Goal: Transaction & Acquisition: Purchase product/service

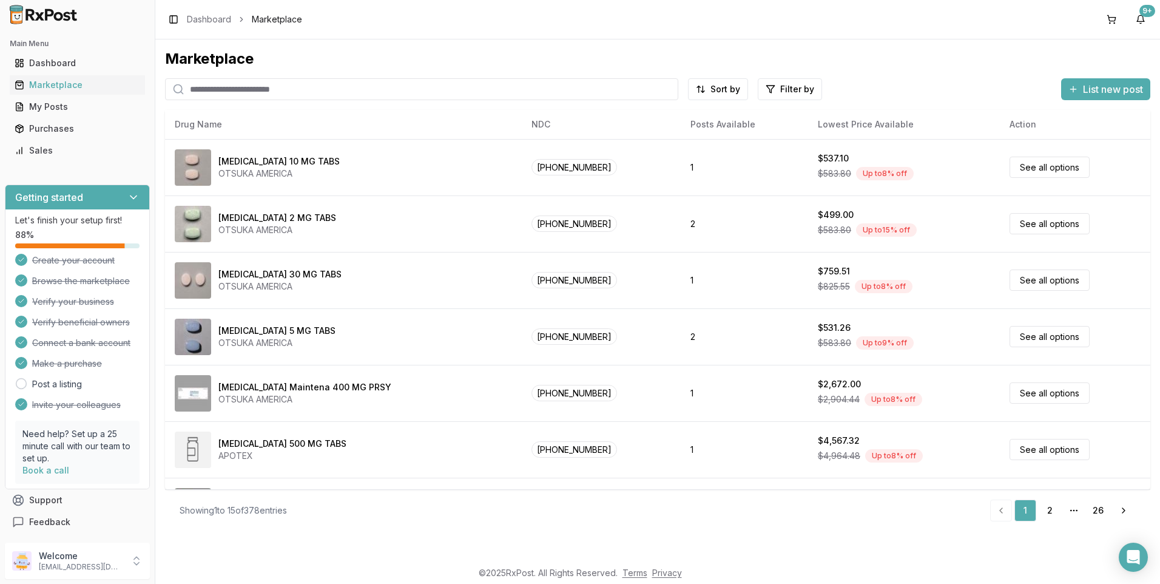
click at [201, 85] on input "search" at bounding box center [421, 89] width 513 height 22
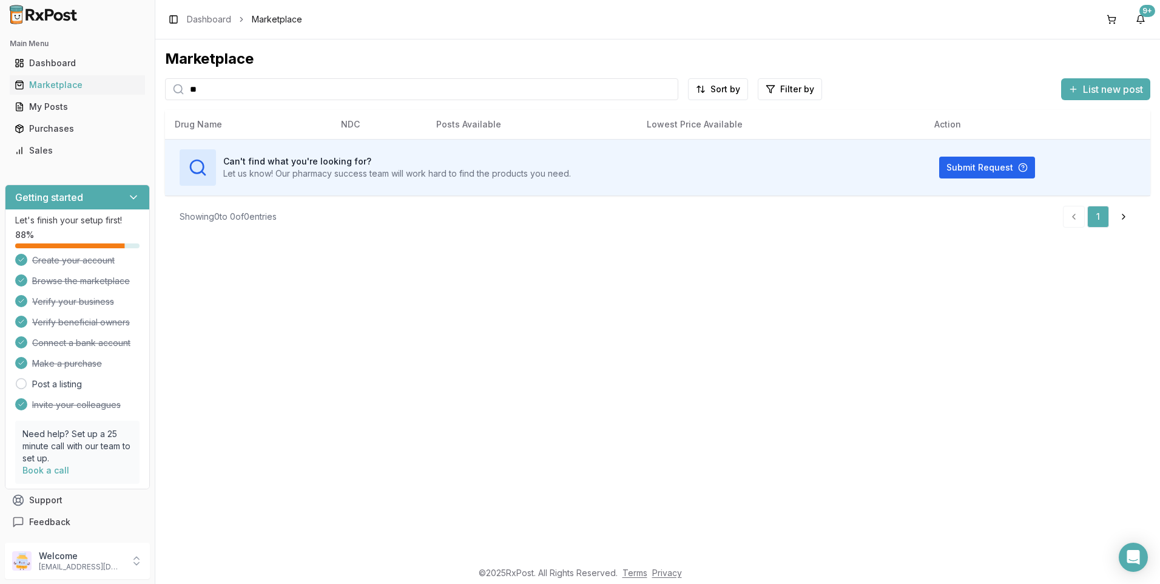
type input "*"
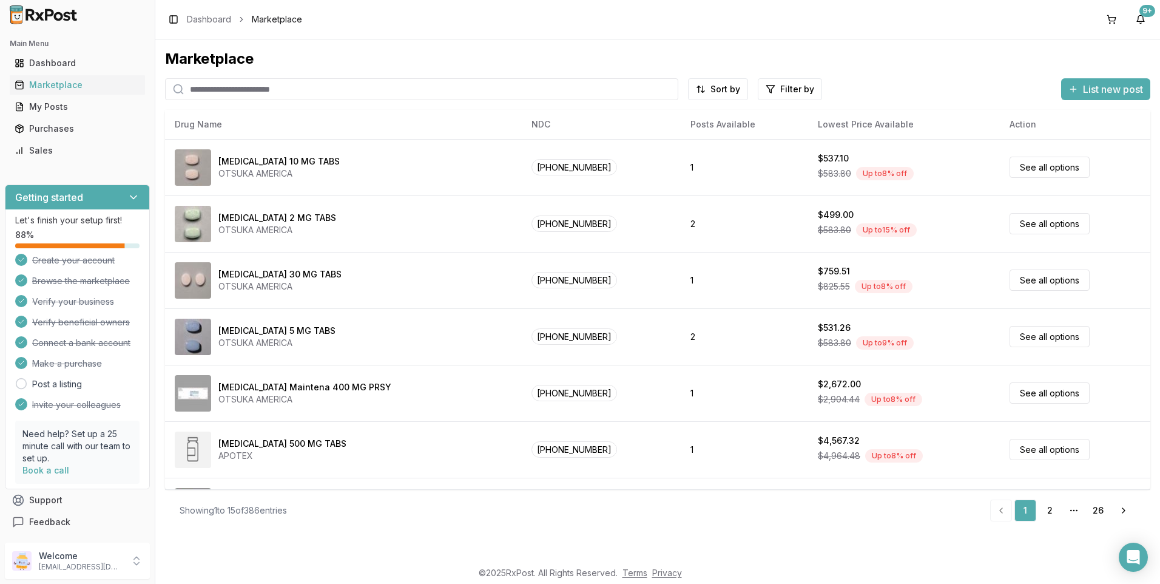
click at [201, 88] on input "search" at bounding box center [421, 89] width 513 height 22
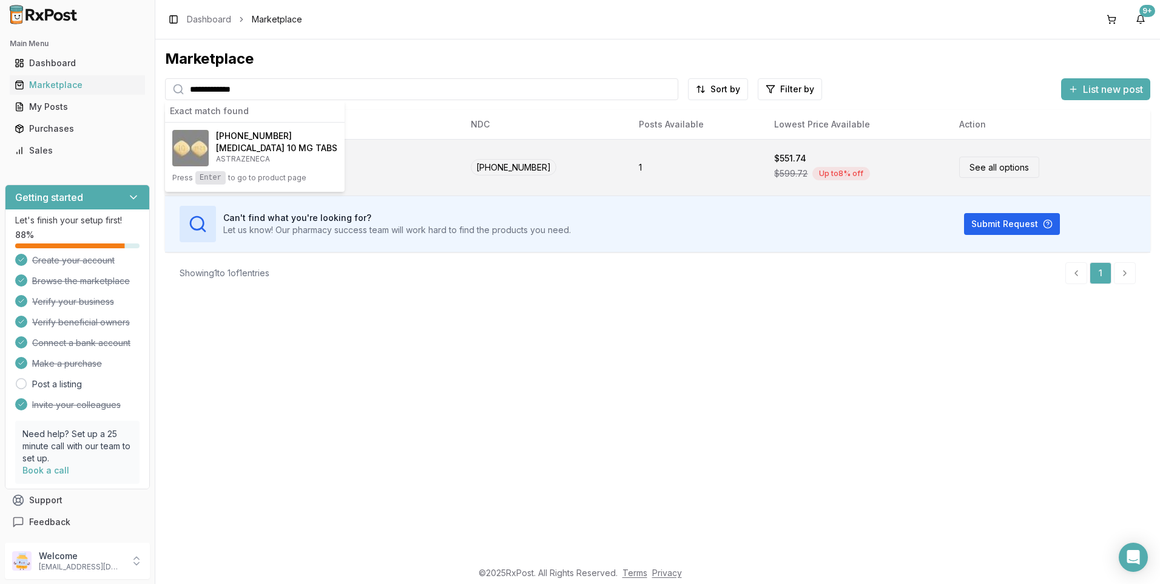
type input "**********"
click at [371, 164] on div "[MEDICAL_DATA] 10 MG TABS ASTRAZENECA" at bounding box center [313, 167] width 277 height 36
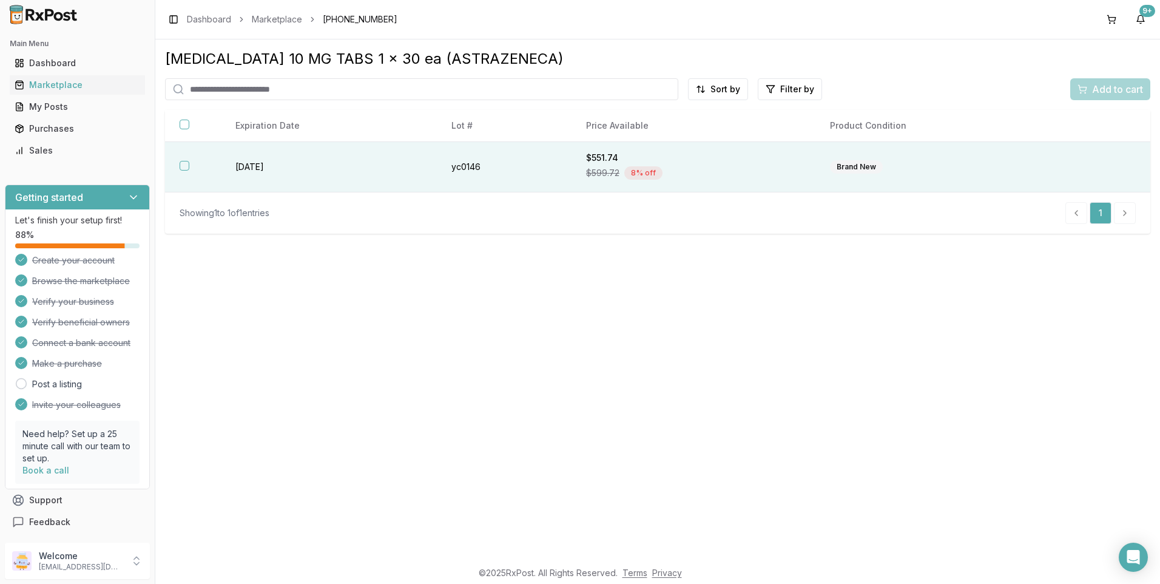
click at [184, 164] on button "button" at bounding box center [185, 166] width 10 height 10
click at [1112, 89] on span "Add to cart" at bounding box center [1117, 89] width 51 height 15
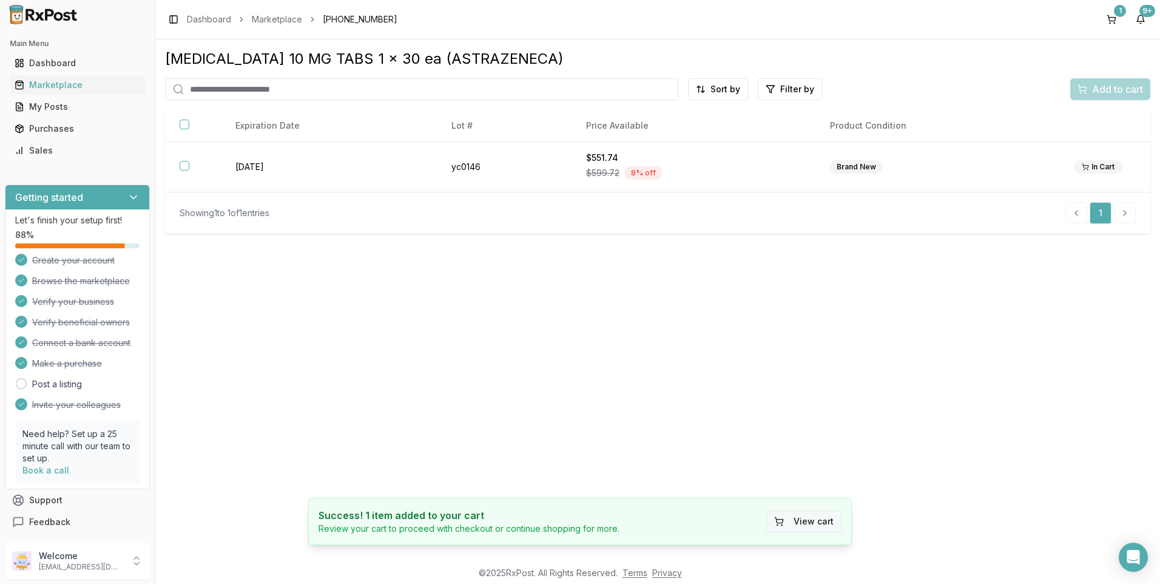
click at [811, 519] on button "View cart" at bounding box center [803, 521] width 75 height 22
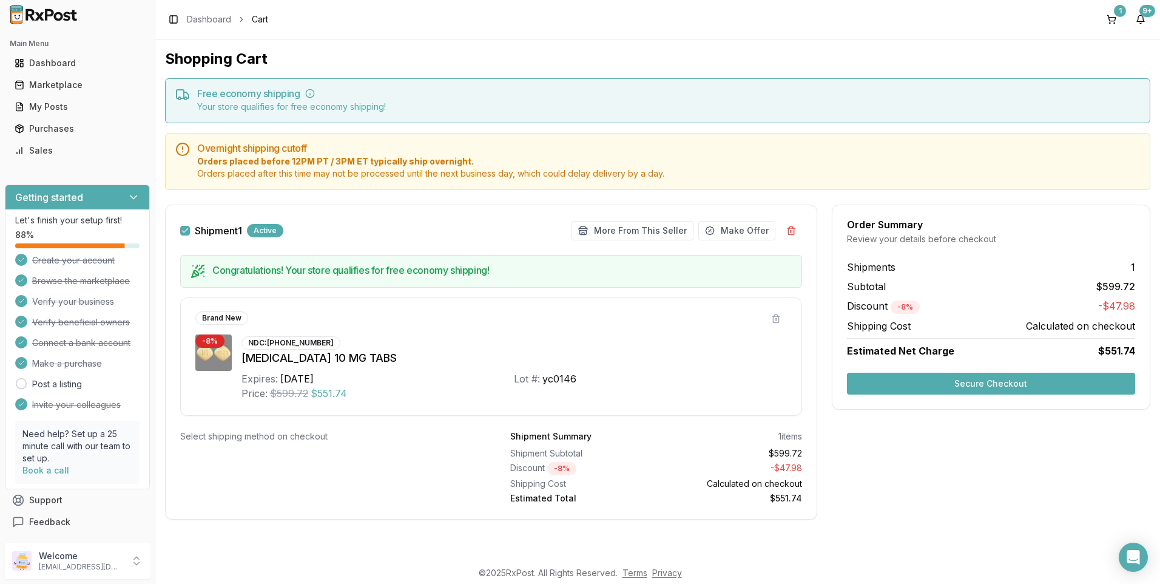
click at [1013, 378] on button "Secure Checkout" at bounding box center [991, 383] width 288 height 22
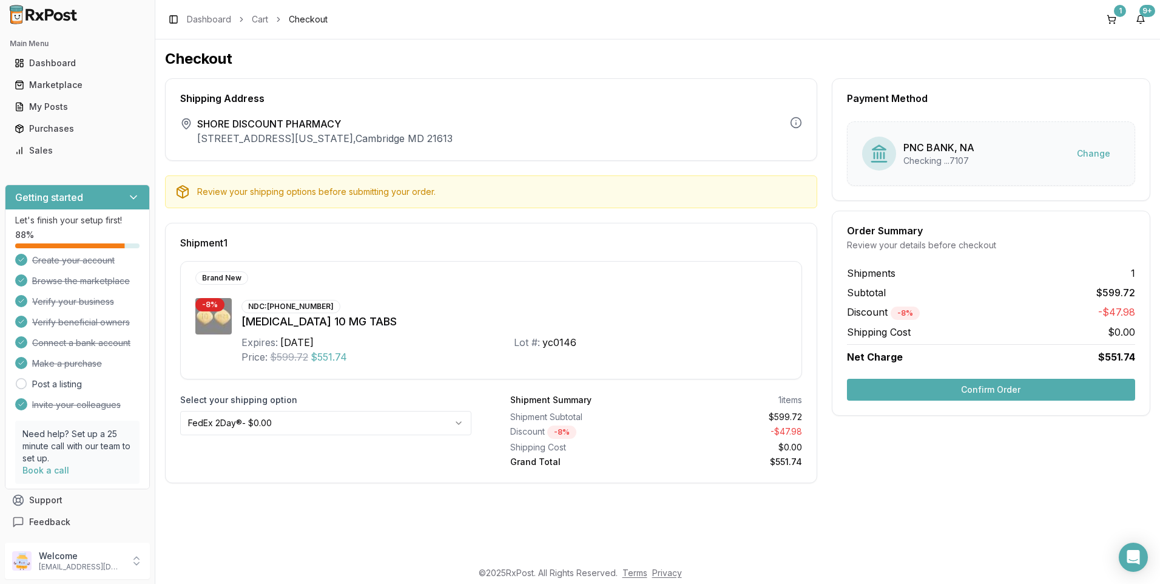
click at [954, 391] on button "Confirm Order" at bounding box center [991, 389] width 288 height 22
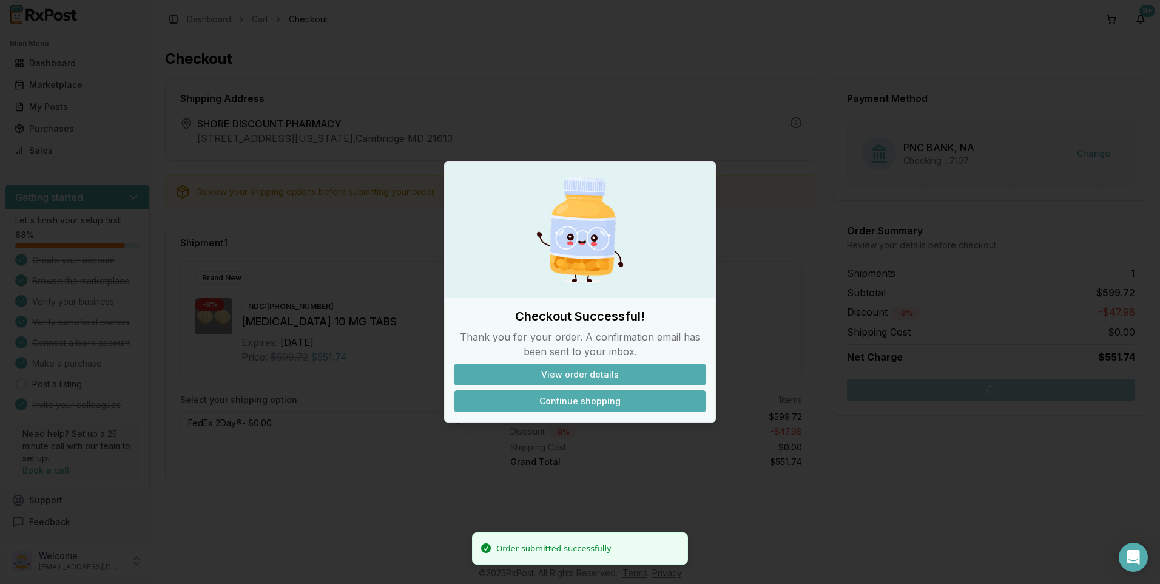
click at [594, 399] on button "Continue shopping" at bounding box center [579, 401] width 251 height 22
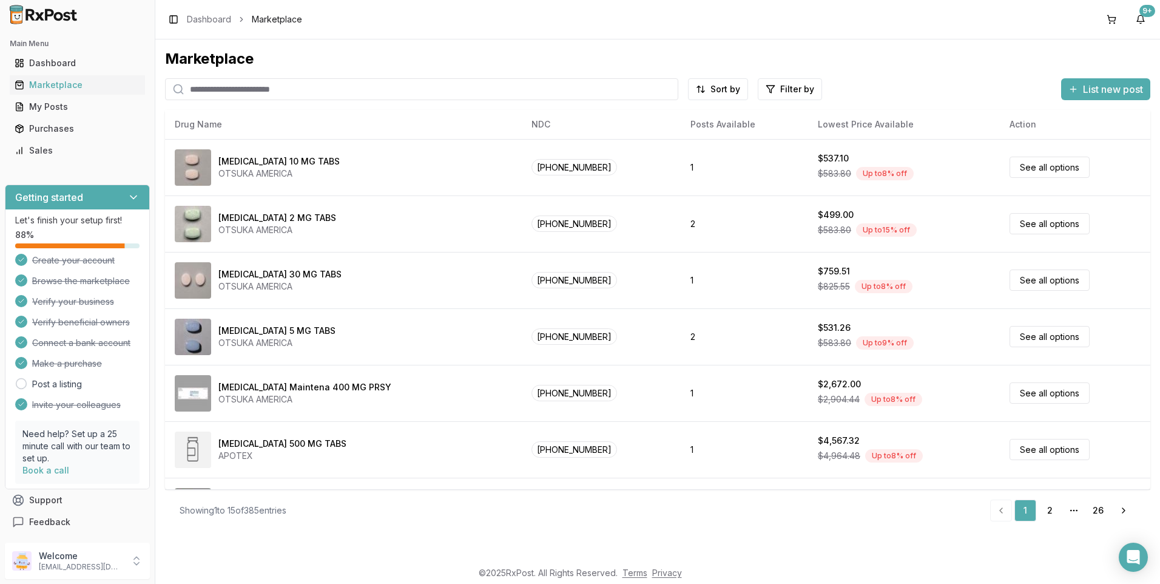
click at [201, 86] on input "search" at bounding box center [421, 89] width 513 height 22
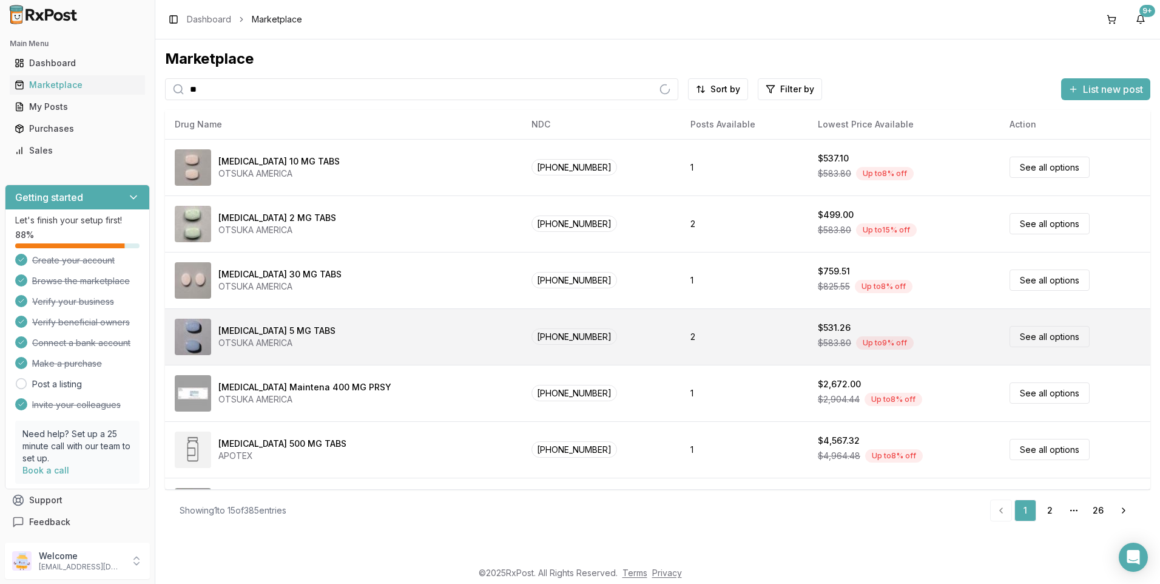
type input "*"
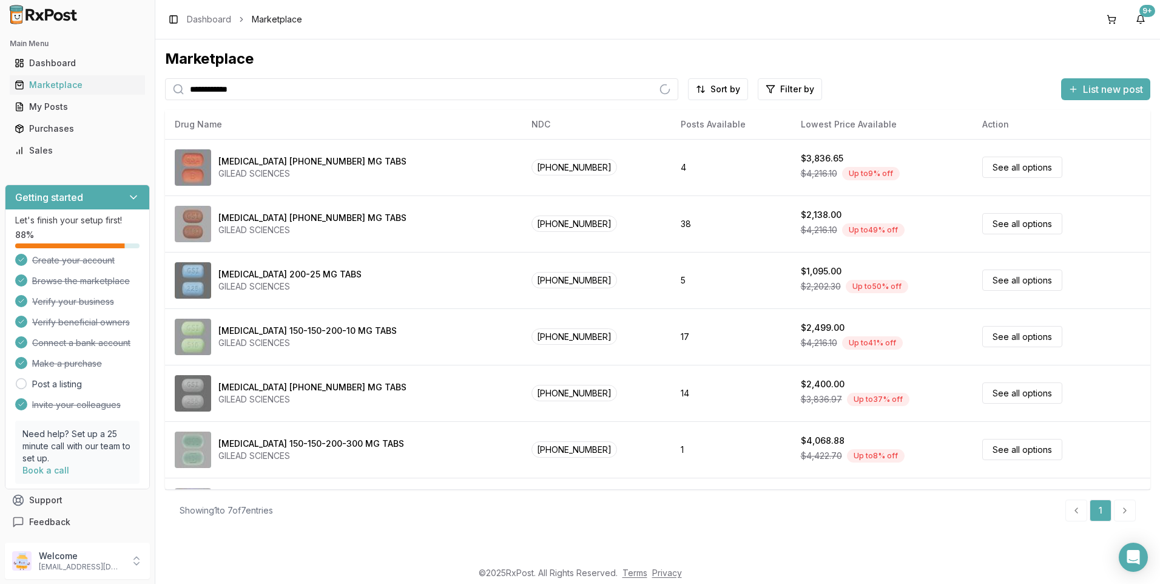
type input "**********"
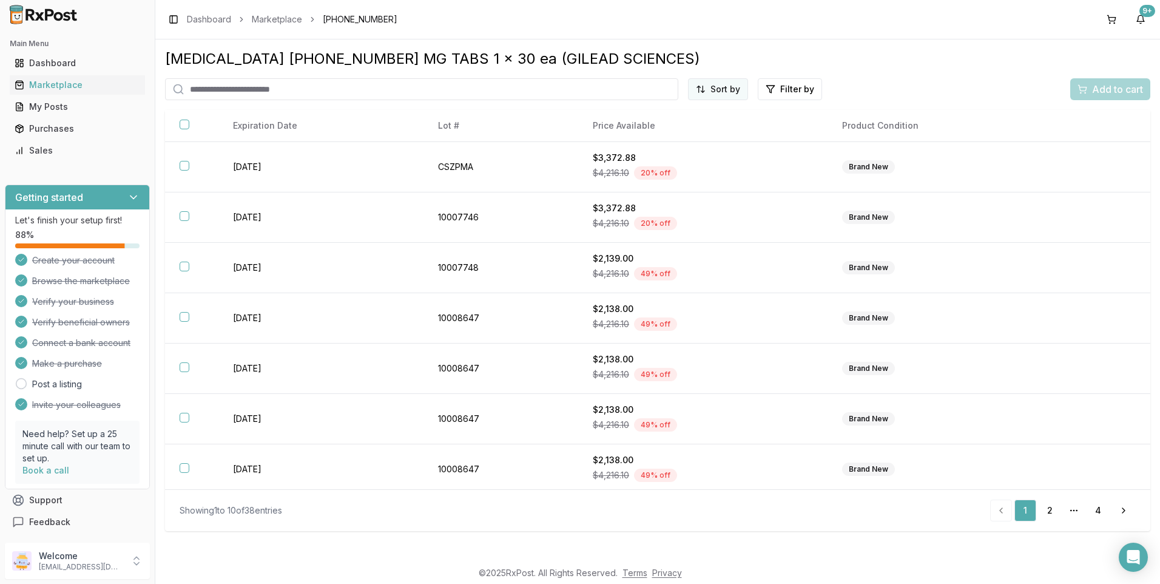
click at [732, 93] on html "Main Menu Dashboard Marketplace My Posts Purchases Sales Getting started Let's …" at bounding box center [580, 292] width 1160 height 584
click at [675, 133] on div "Price (Low to High)" at bounding box center [688, 134] width 115 height 19
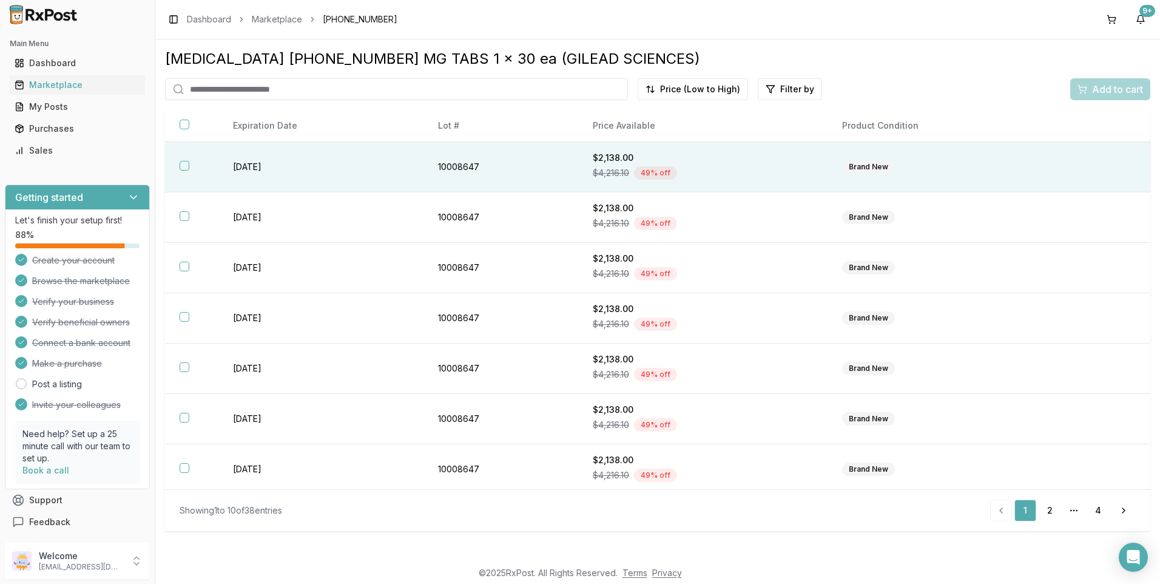
click at [184, 161] on button "button" at bounding box center [185, 166] width 10 height 10
click at [1106, 92] on span "Add to cart" at bounding box center [1117, 89] width 51 height 15
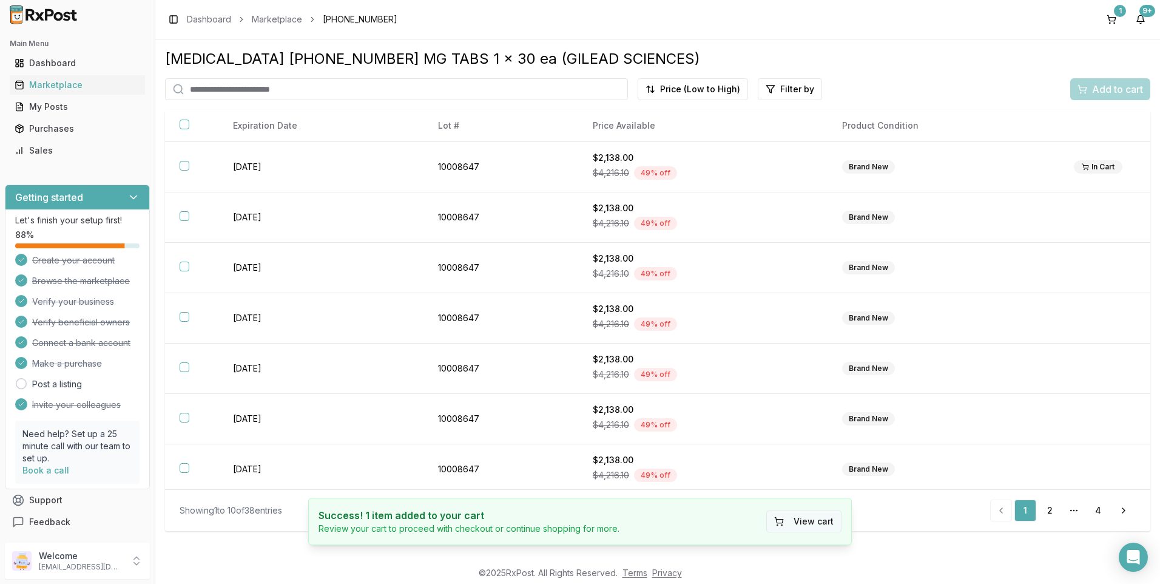
click at [807, 525] on button "View cart" at bounding box center [803, 521] width 75 height 22
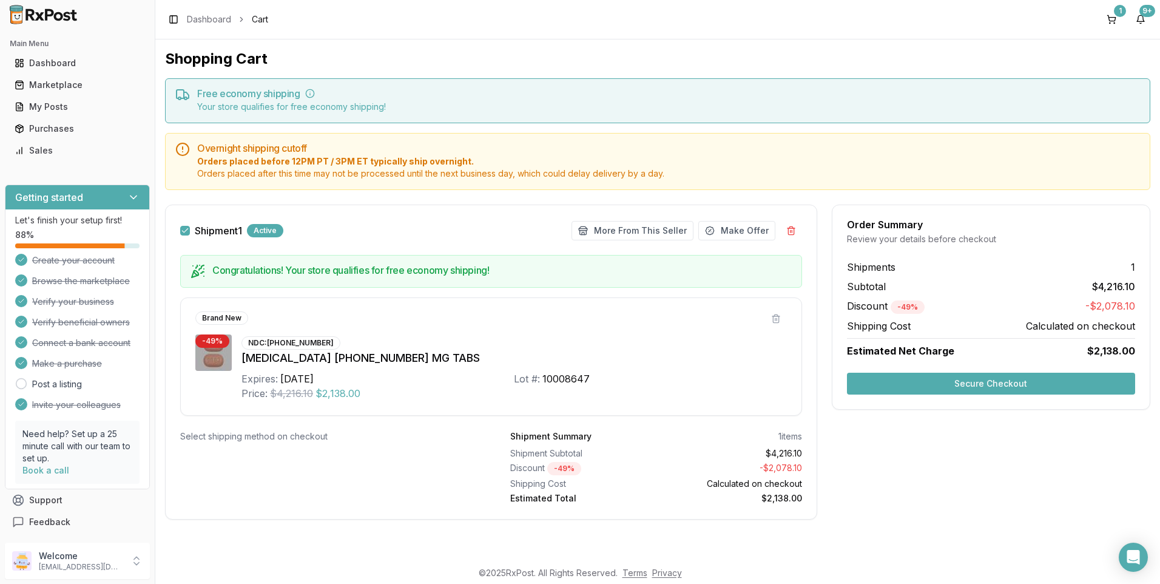
click at [995, 384] on button "Secure Checkout" at bounding box center [991, 383] width 288 height 22
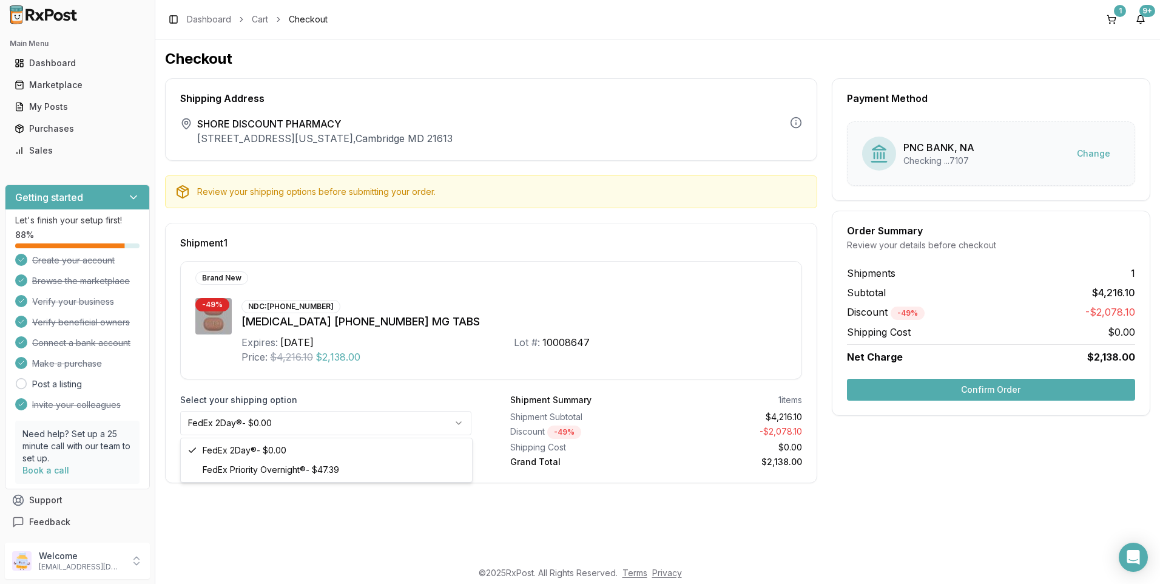
click at [457, 425] on html "Main Menu Dashboard Marketplace My Posts Purchases Sales Getting started Let's …" at bounding box center [580, 292] width 1160 height 584
click at [1025, 389] on button "Confirm Order" at bounding box center [991, 389] width 288 height 22
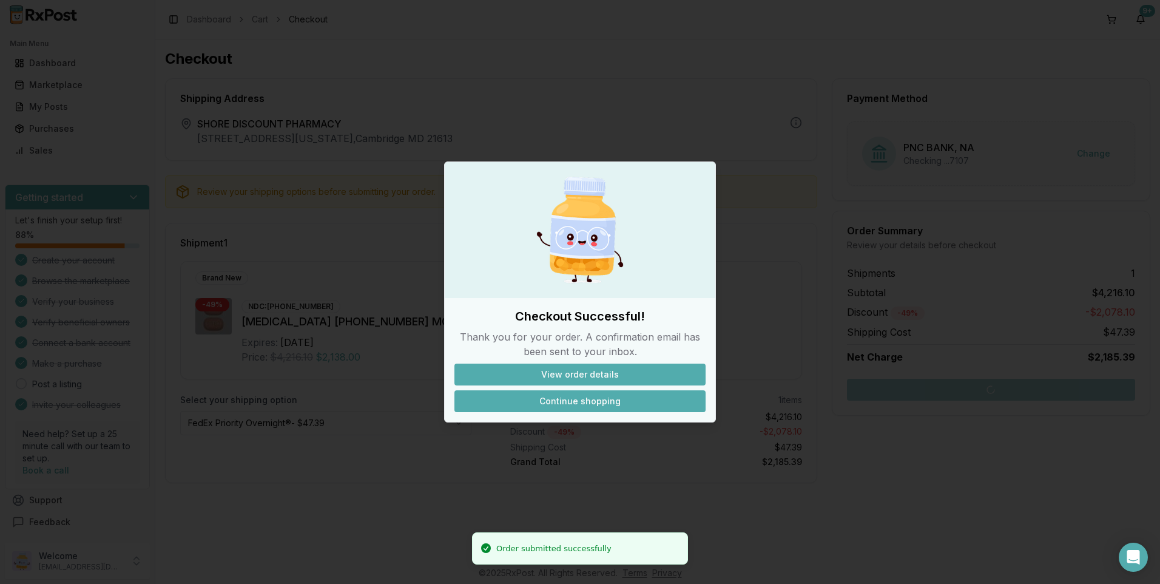
click at [588, 399] on button "Continue shopping" at bounding box center [579, 401] width 251 height 22
